Goal: Task Accomplishment & Management: Manage account settings

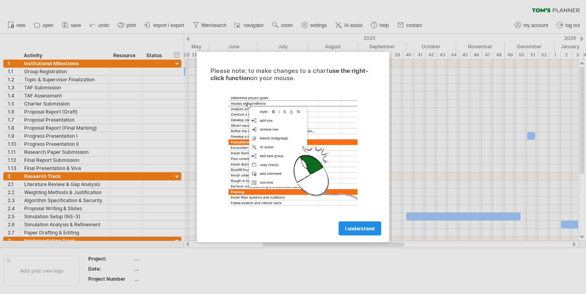
click at [363, 228] on span "I understand" at bounding box center [360, 229] width 30 height 6
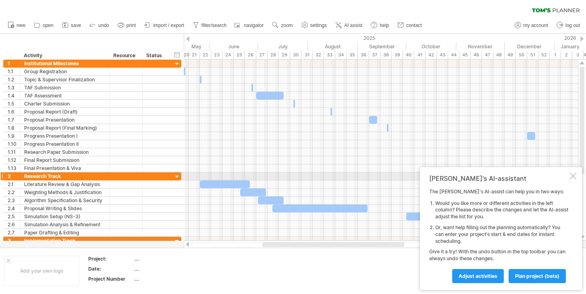
click at [502, 180] on div "[PERSON_NAME]'s AI-assistant The [PERSON_NAME]'s AI-assist can help you in two …" at bounding box center [501, 228] width 162 height 123
click at [502, 174] on div at bounding box center [573, 176] width 6 height 6
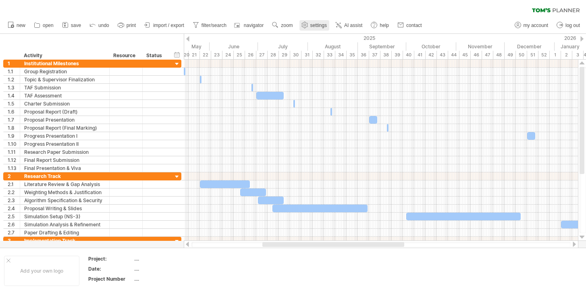
click at [313, 25] on span "settings" at bounding box center [318, 26] width 17 height 6
select select "*"
select select "**"
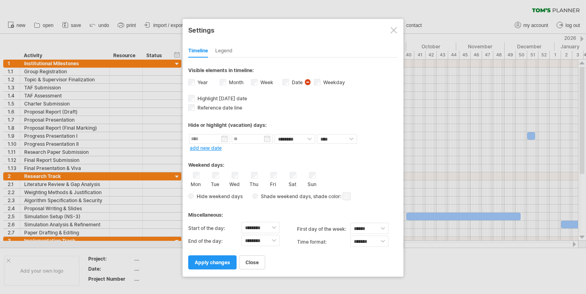
click at [310, 79] on span "visibility of date Currently there is not enough space horizontally to display …" at bounding box center [308, 83] width 8 height 9
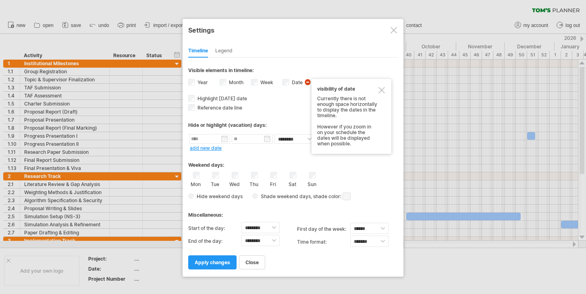
click at [309, 79] on span "visibility of date Currently there is not enough space horizontally to display …" at bounding box center [308, 83] width 8 height 9
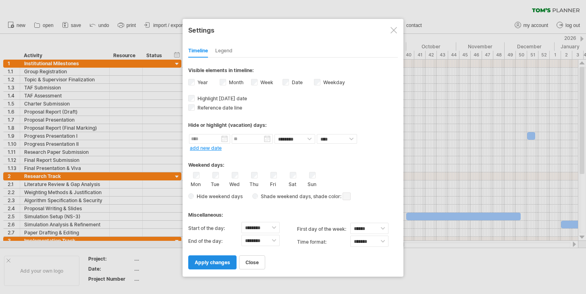
click at [201, 262] on span "apply changes" at bounding box center [212, 262] width 35 height 6
